Goal: Task Accomplishment & Management: Use online tool/utility

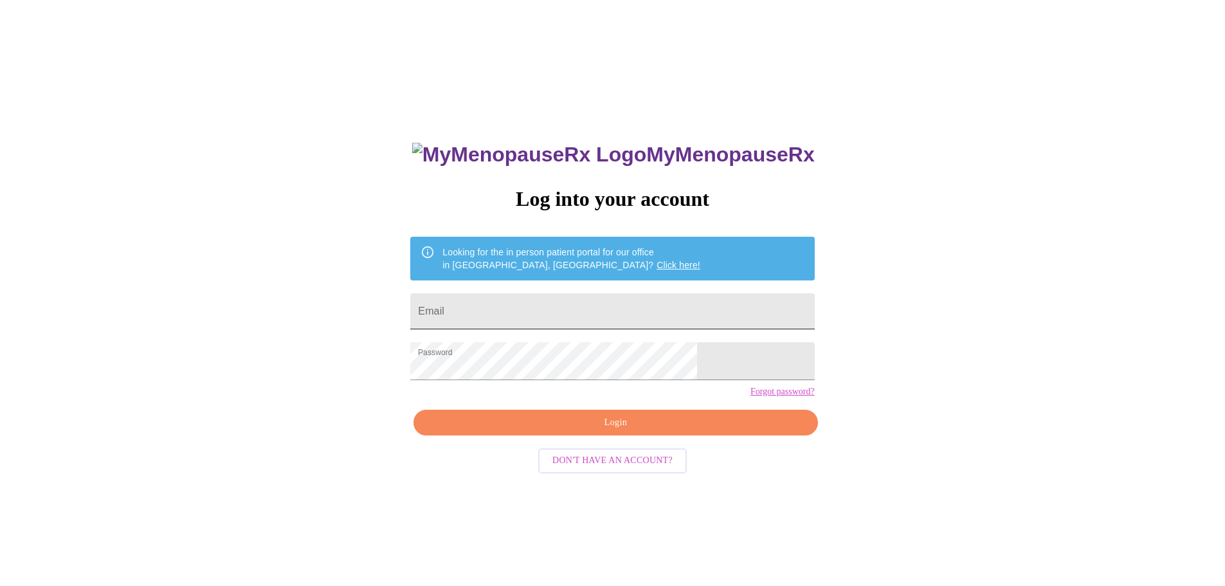
click at [541, 296] on input "Email" at bounding box center [612, 311] width 404 height 36
type input "[EMAIL_ADDRESS][DOMAIN_NAME]"
click at [598, 431] on span "Login" at bounding box center [615, 423] width 374 height 16
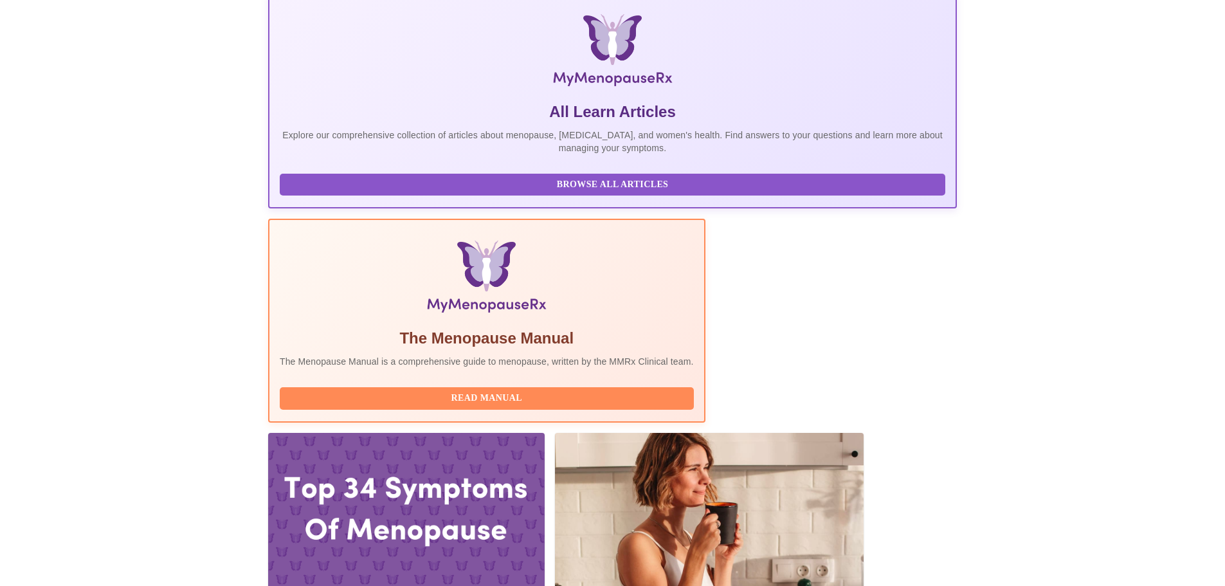
scroll to position [257, 0]
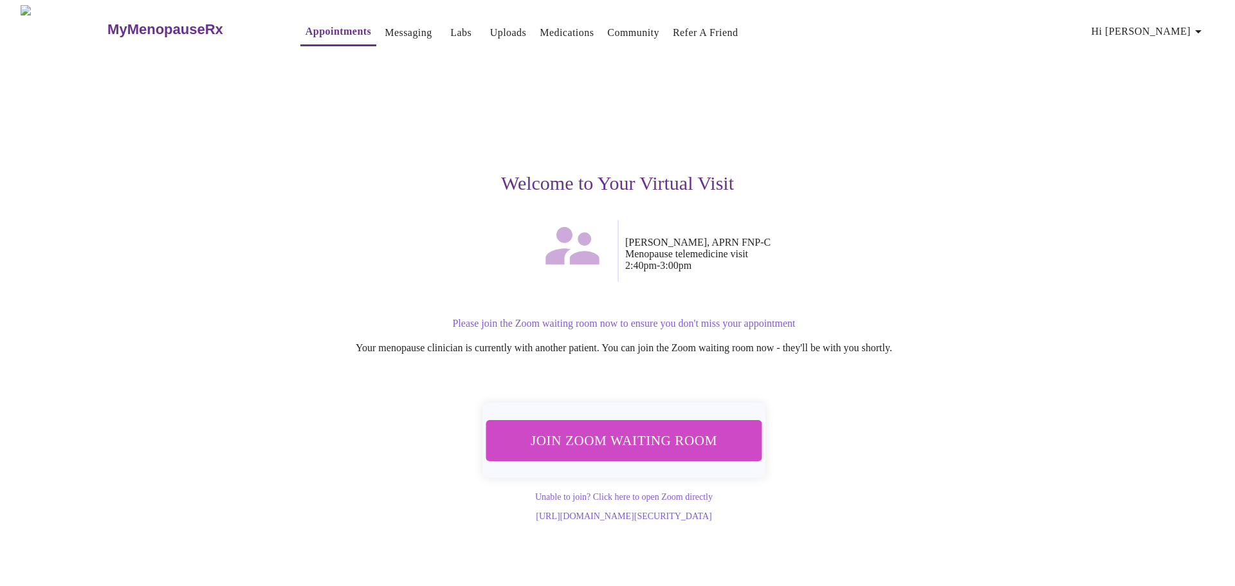
click at [677, 448] on span "Join Zoom Waiting Room" at bounding box center [624, 440] width 252 height 25
